Goal: Use online tool/utility: Utilize a website feature to perform a specific function

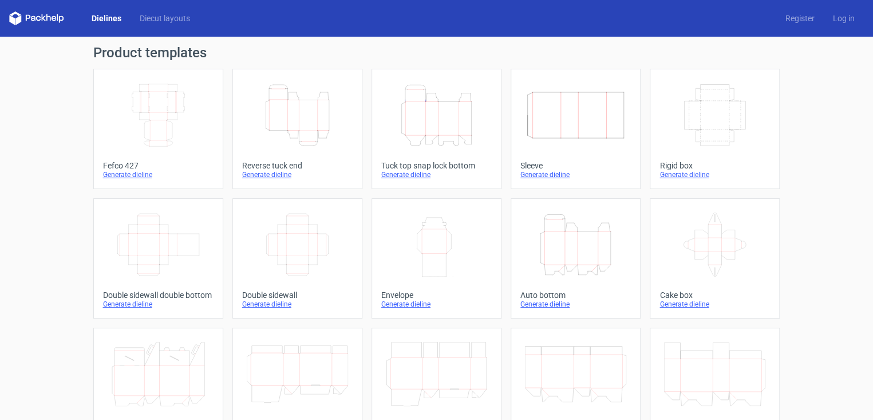
click at [308, 144] on icon "Height Depth Width" at bounding box center [297, 115] width 101 height 64
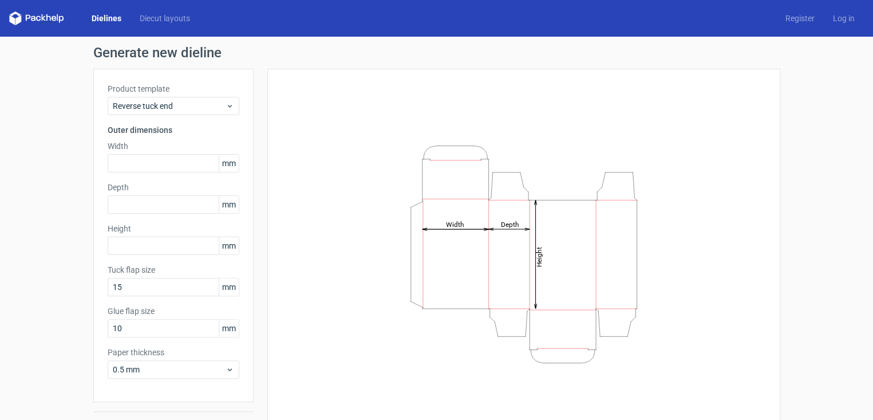
click at [445, 239] on icon "Height Depth Width" at bounding box center [524, 254] width 344 height 229
click at [174, 175] on div "Product template Reverse tuck end Outer dimensions Width mm Depth mm Height [PE…" at bounding box center [173, 235] width 160 height 333
click at [172, 169] on input "text" at bounding box center [174, 163] width 132 height 18
click at [196, 105] on span "Reverse tuck end" at bounding box center [169, 105] width 113 height 11
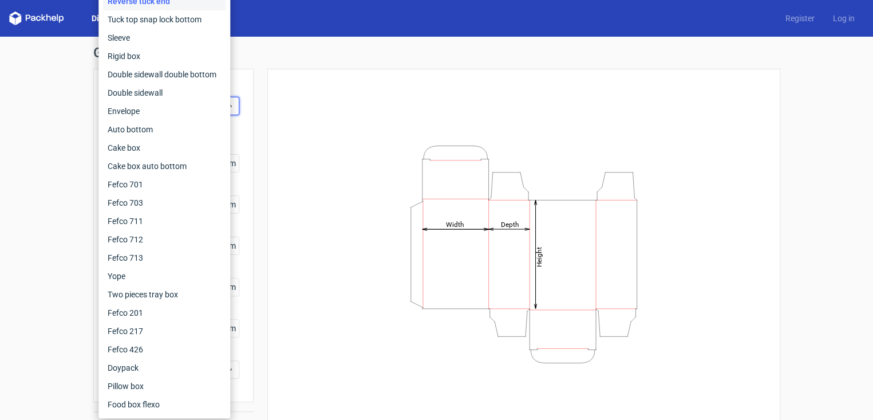
click at [343, 194] on div "Height Depth Width" at bounding box center [524, 254] width 485 height 342
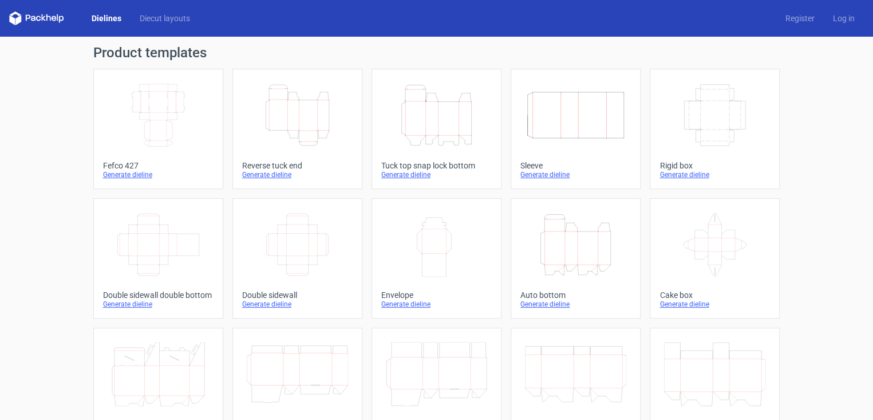
click at [591, 120] on icon "Width Depth Height" at bounding box center [575, 115] width 101 height 64
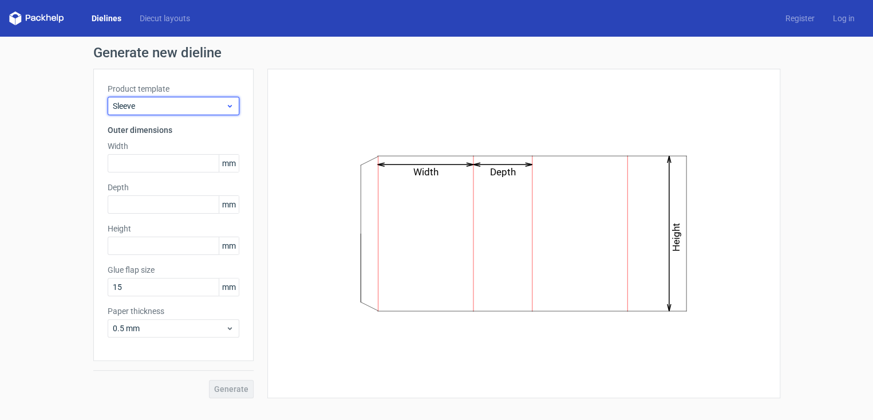
click at [164, 100] on span "Sleeve" at bounding box center [169, 105] width 113 height 11
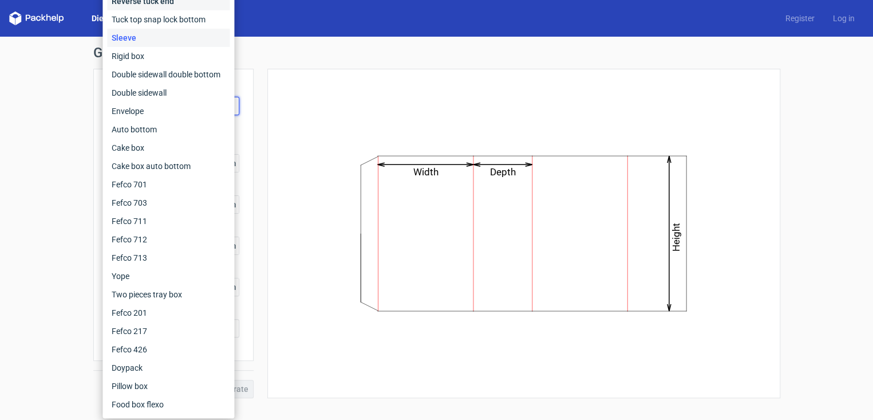
click at [165, 5] on div "Reverse tuck end" at bounding box center [168, 1] width 123 height 18
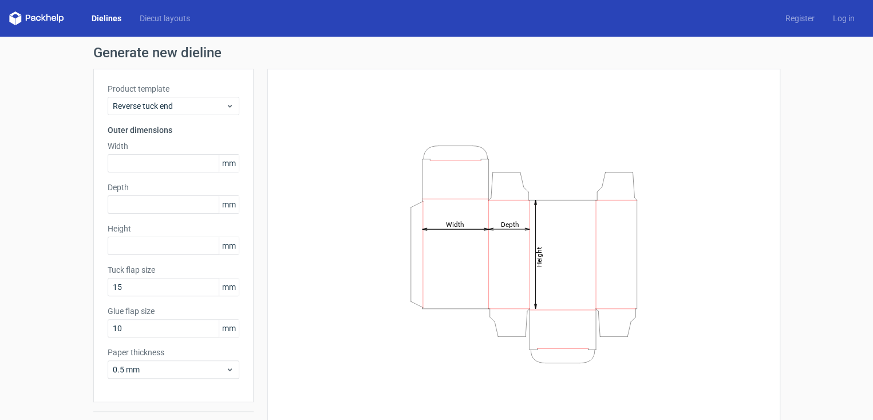
click at [367, 221] on icon "Height Depth Width" at bounding box center [524, 254] width 344 height 229
click at [160, 170] on input "text" at bounding box center [174, 163] width 132 height 18
type input "50"
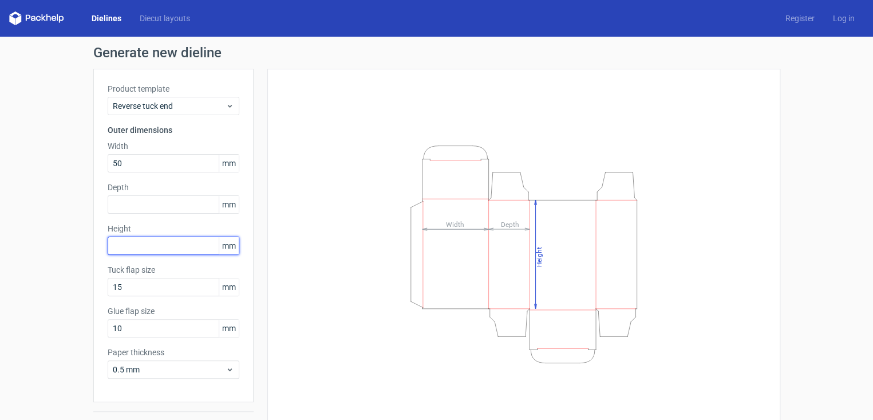
click at [156, 242] on input "text" at bounding box center [174, 246] width 132 height 18
type input "50"
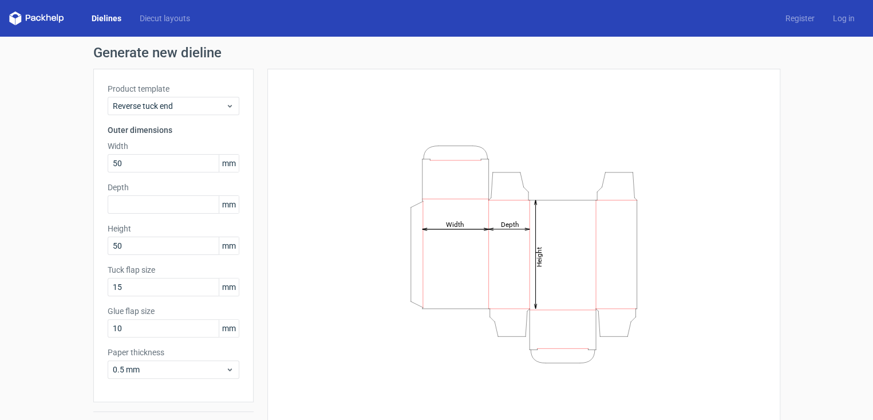
click at [312, 242] on div "Height Depth Width" at bounding box center [524, 254] width 485 height 342
click at [112, 160] on input "50" at bounding box center [174, 163] width 132 height 18
type input "0"
type input "60"
click at [123, 259] on div "Product template Reverse tuck end Outer dimensions Width 60 mm Depth mm Height …" at bounding box center [173, 235] width 160 height 333
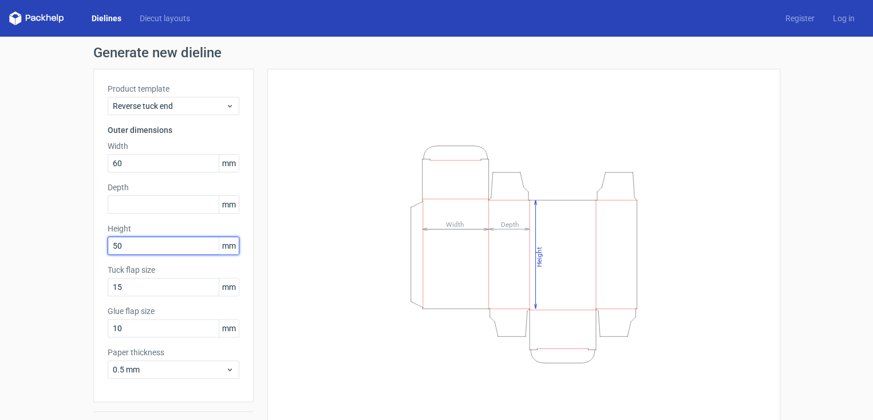
click at [122, 248] on input "50" at bounding box center [174, 246] width 132 height 18
type input "5"
type input "60"
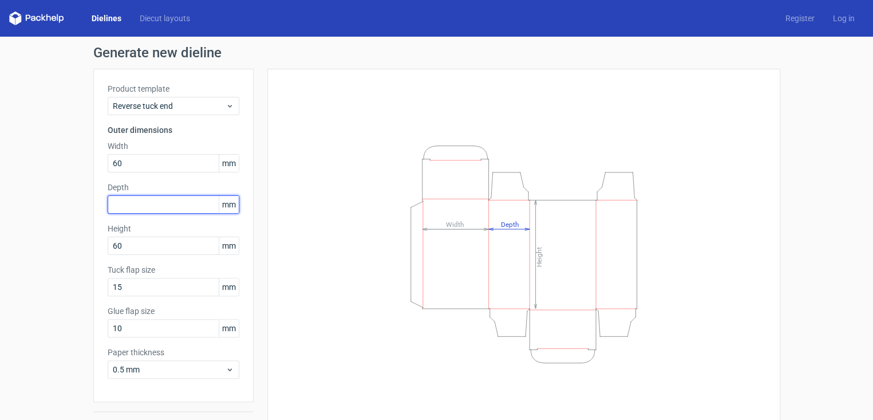
click at [139, 204] on input "text" at bounding box center [174, 204] width 132 height 18
type input "30"
click at [286, 227] on div "Height Depth Width" at bounding box center [524, 254] width 485 height 342
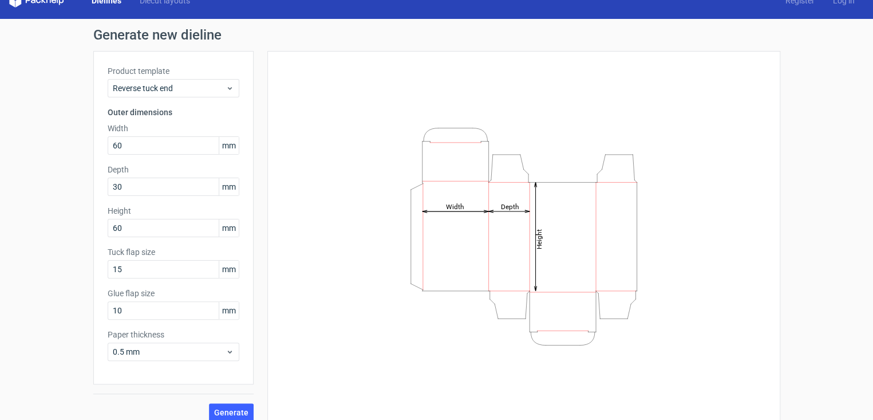
scroll to position [28, 0]
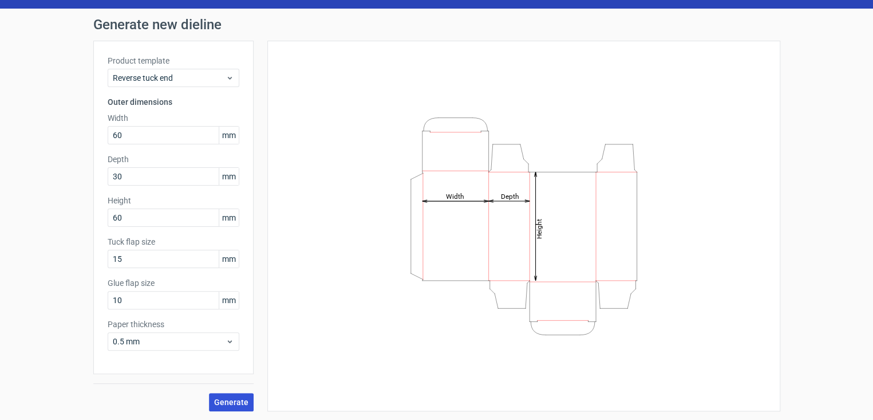
click at [235, 406] on button "Generate" at bounding box center [231, 402] width 45 height 18
